Goal: Task Accomplishment & Management: Complete application form

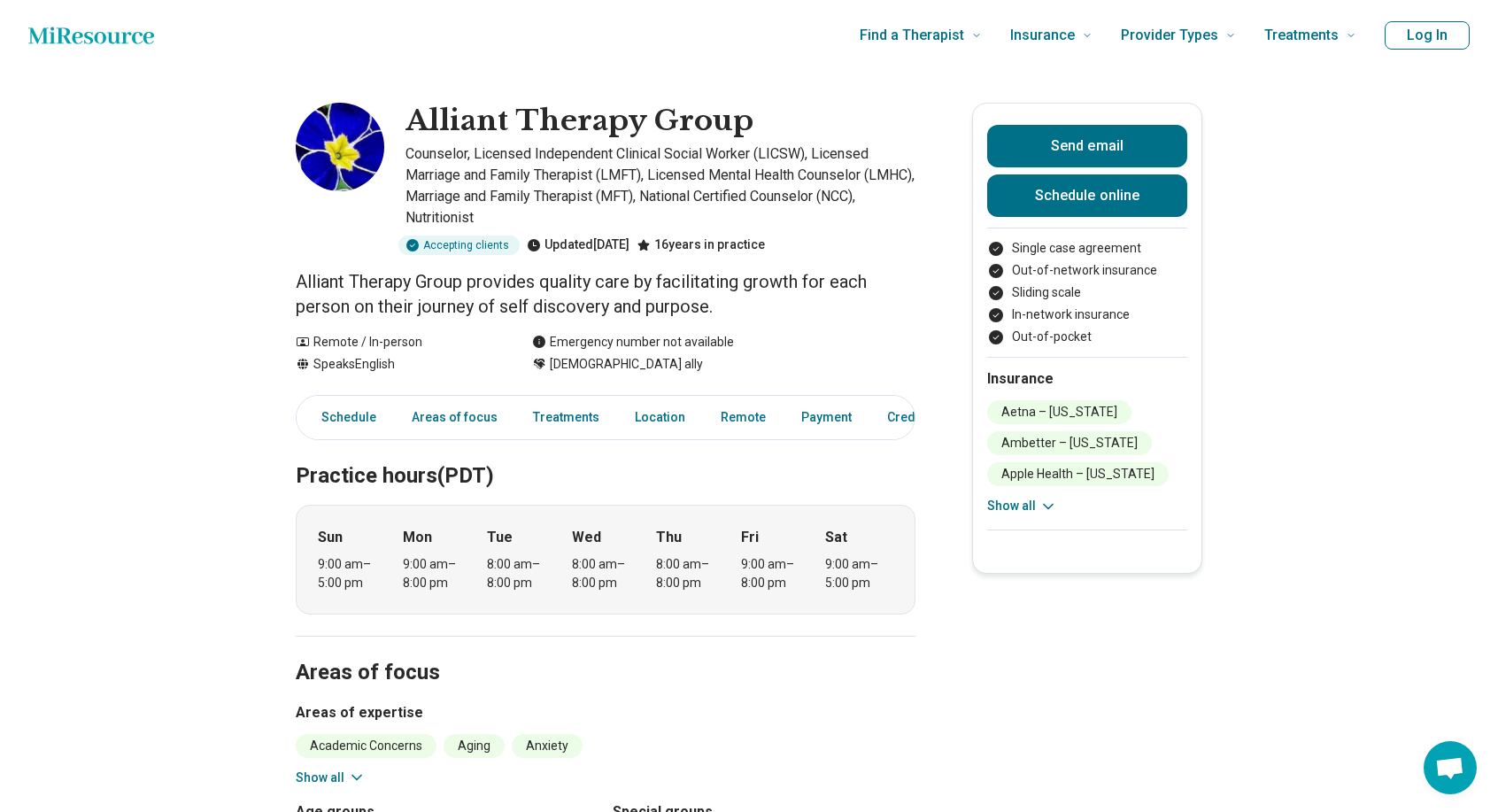
click at [79, 45] on icon "Home page" at bounding box center [90, 35] width 125 height 35
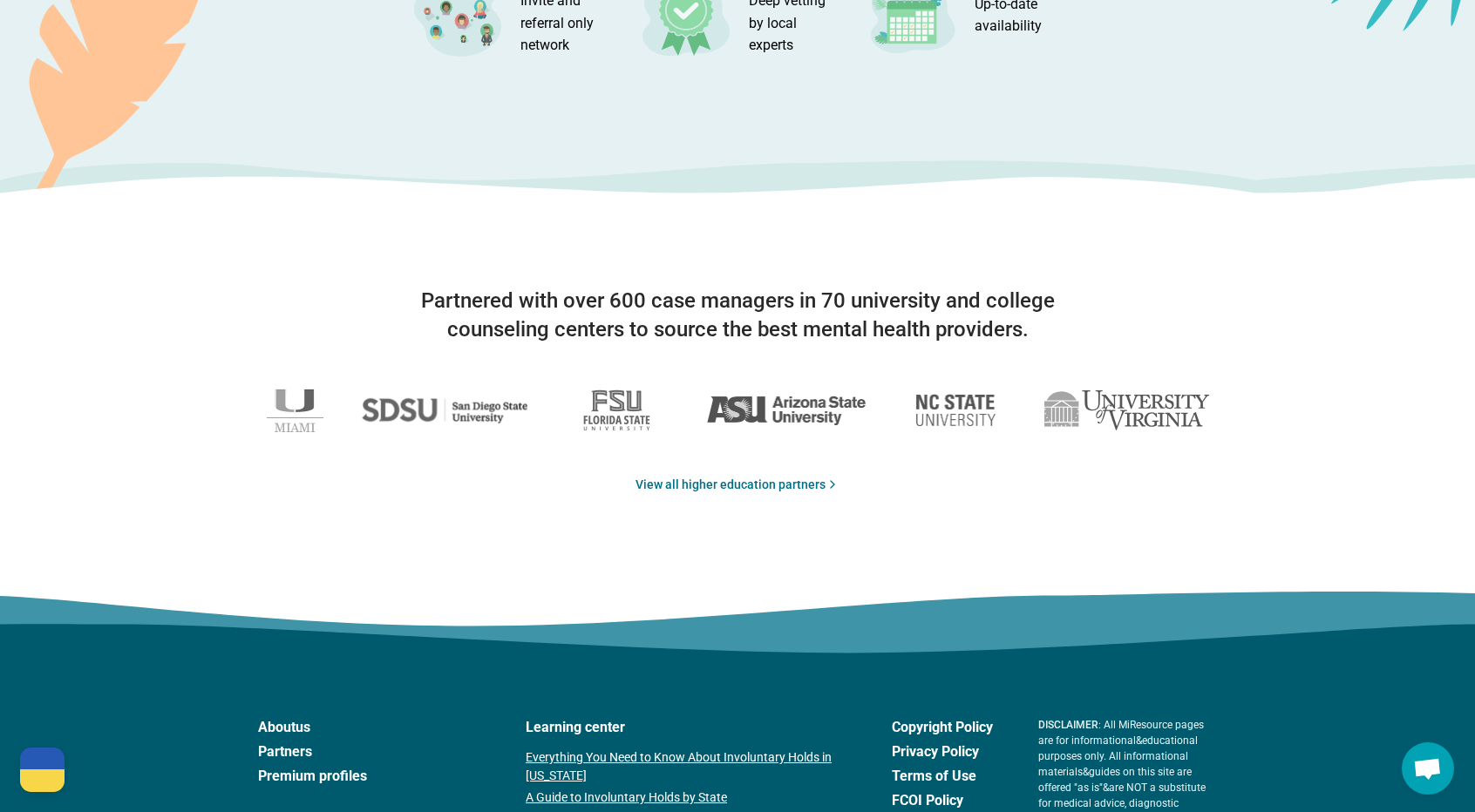
scroll to position [2834, 0]
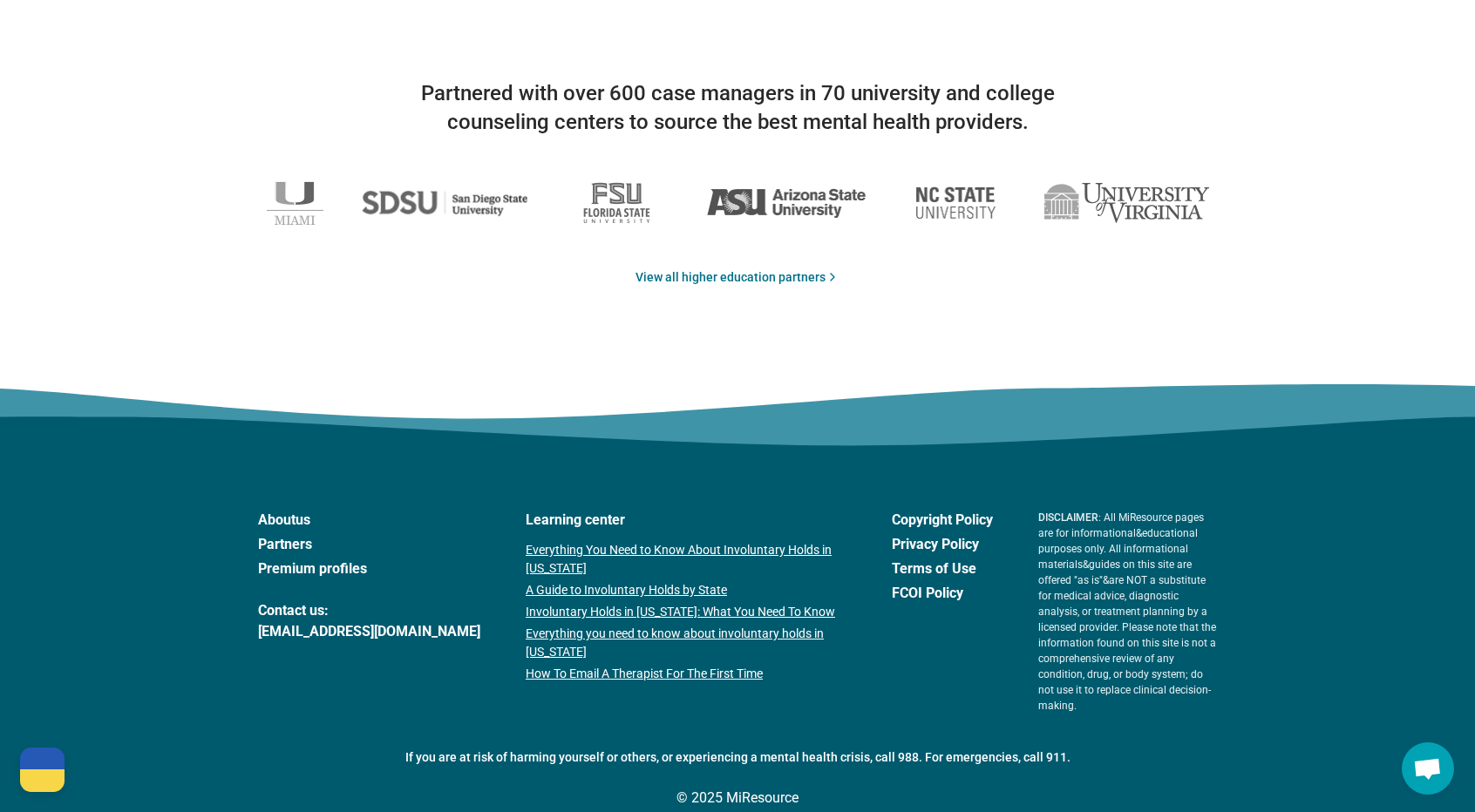
click at [274, 539] on link "Partners" at bounding box center [369, 545] width 222 height 21
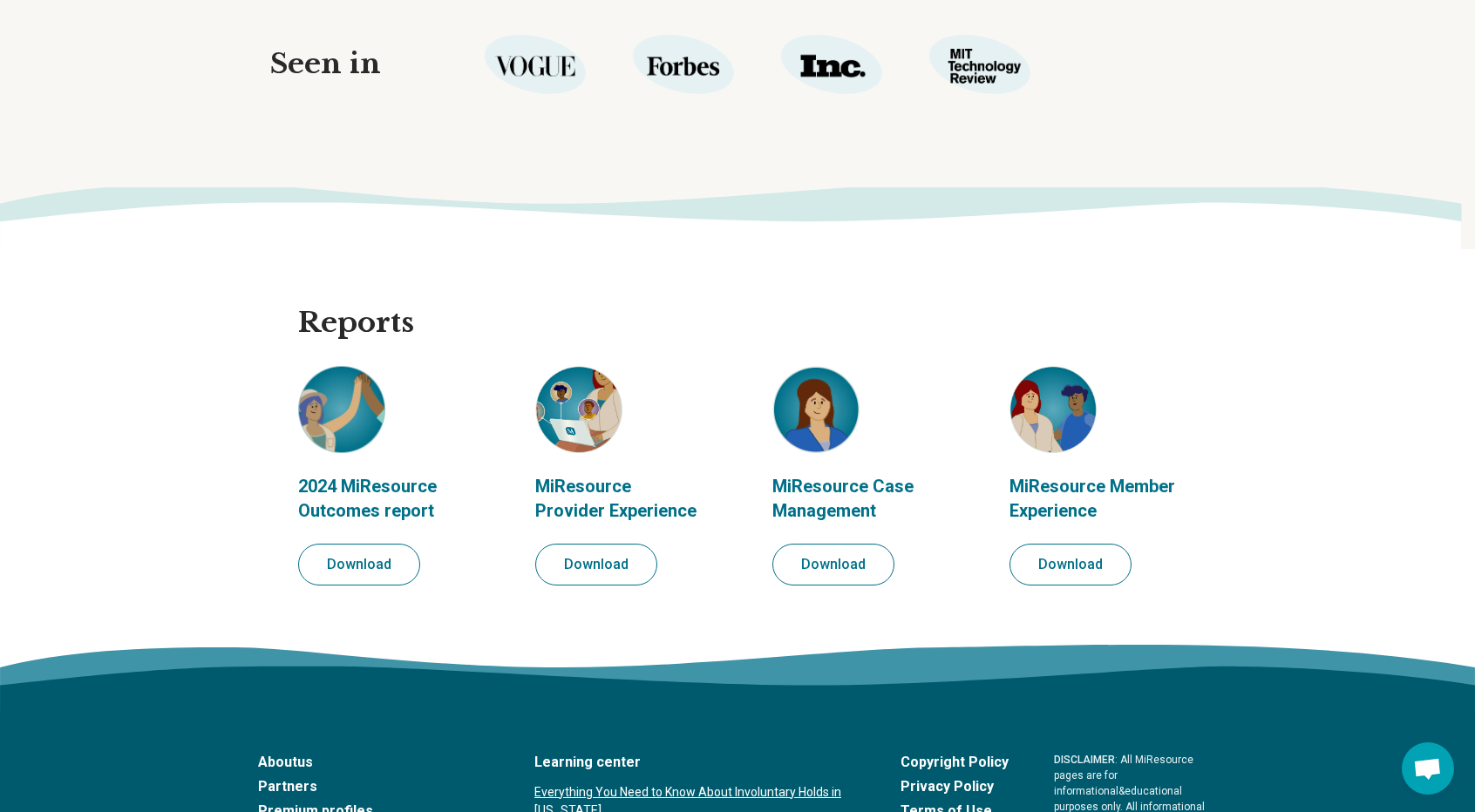
scroll to position [2030, 0]
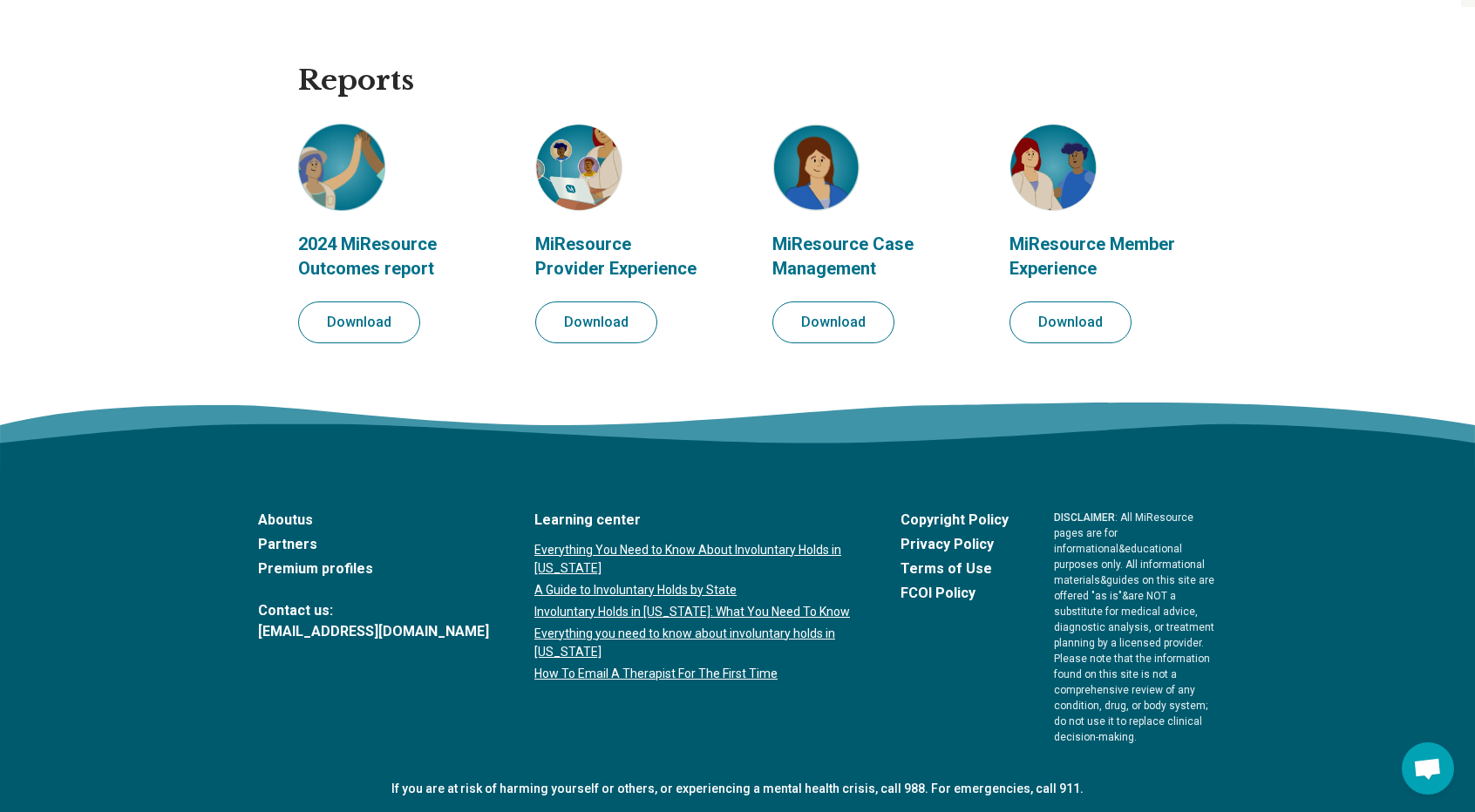
click at [318, 563] on link "Premium profiles" at bounding box center [374, 569] width 231 height 21
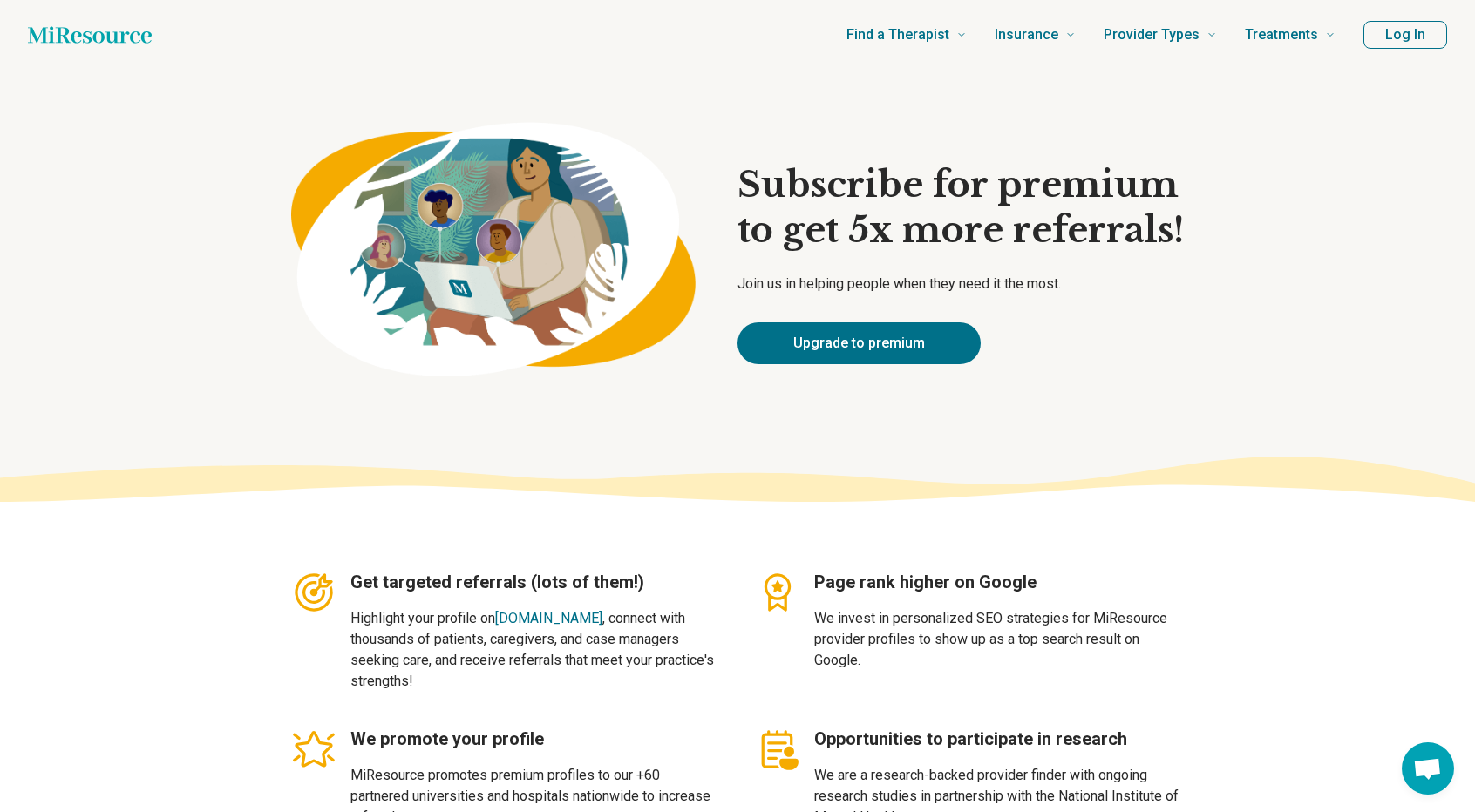
click at [1419, 32] on button "Log In" at bounding box center [1404, 34] width 83 height 28
